Goal: Task Accomplishment & Management: Manage account settings

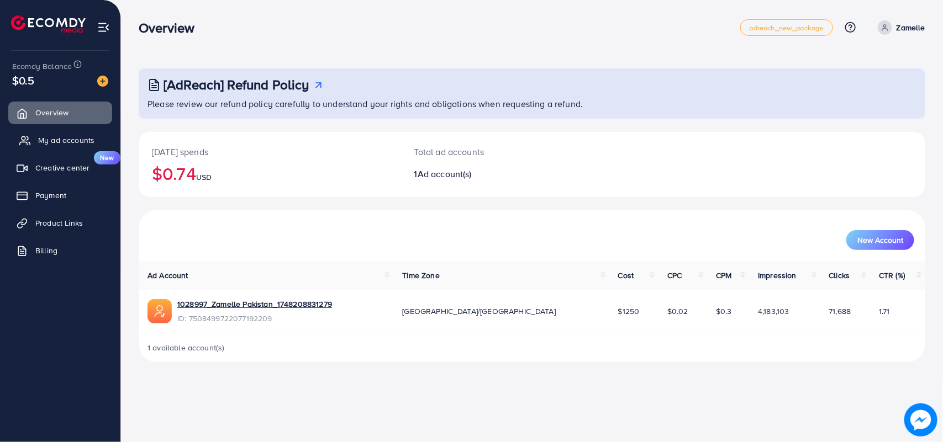
click at [56, 144] on span "My ad accounts" at bounding box center [66, 140] width 56 height 11
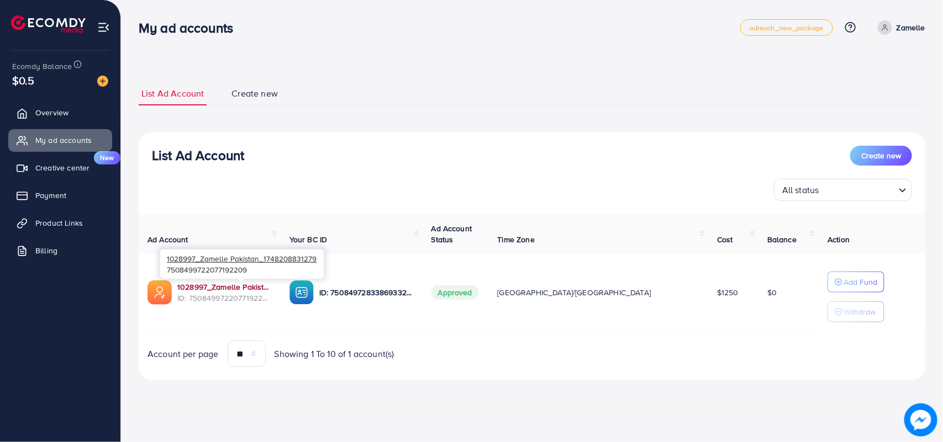
click at [218, 283] on link "1028997_Zamelle Pakistan_1748208831279" at bounding box center [224, 287] width 94 height 11
